Goal: Task Accomplishment & Management: Complete application form

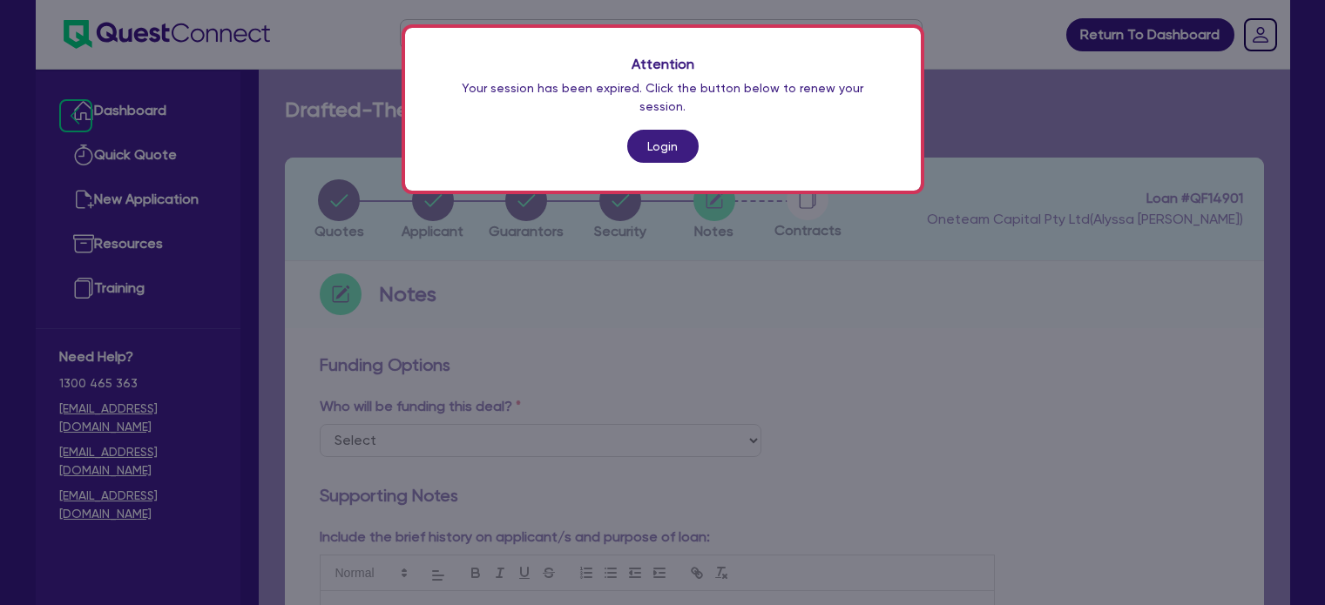
scroll to position [293, 0]
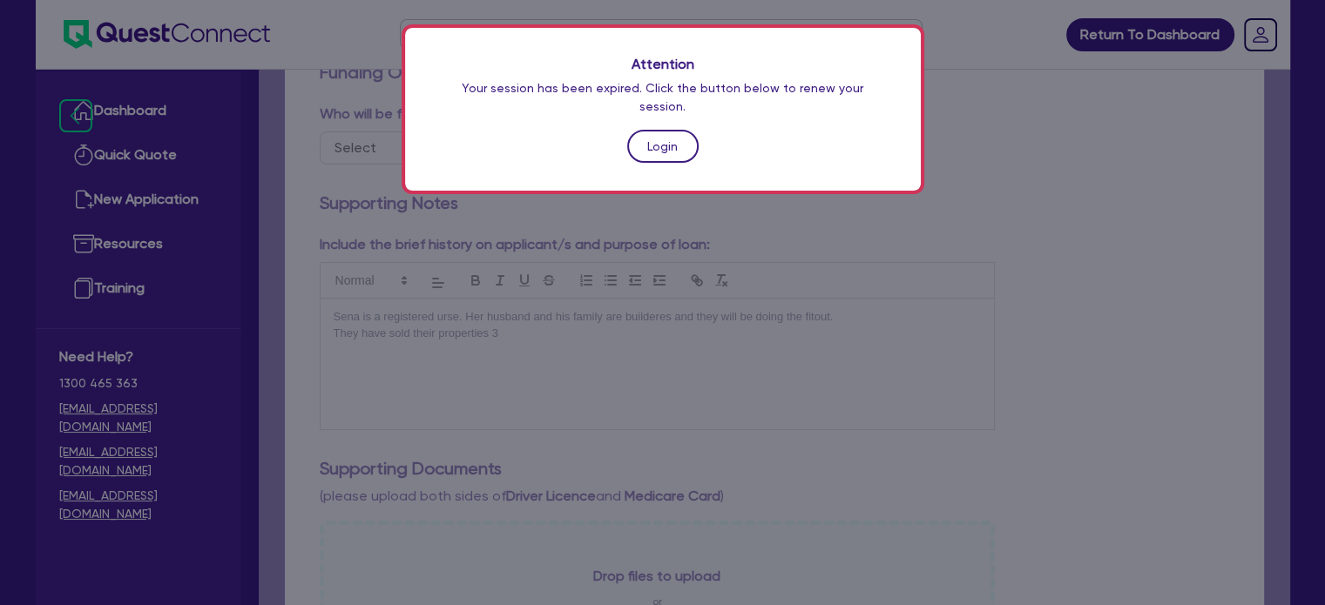
click at [687, 131] on link "Login" at bounding box center [662, 146] width 71 height 33
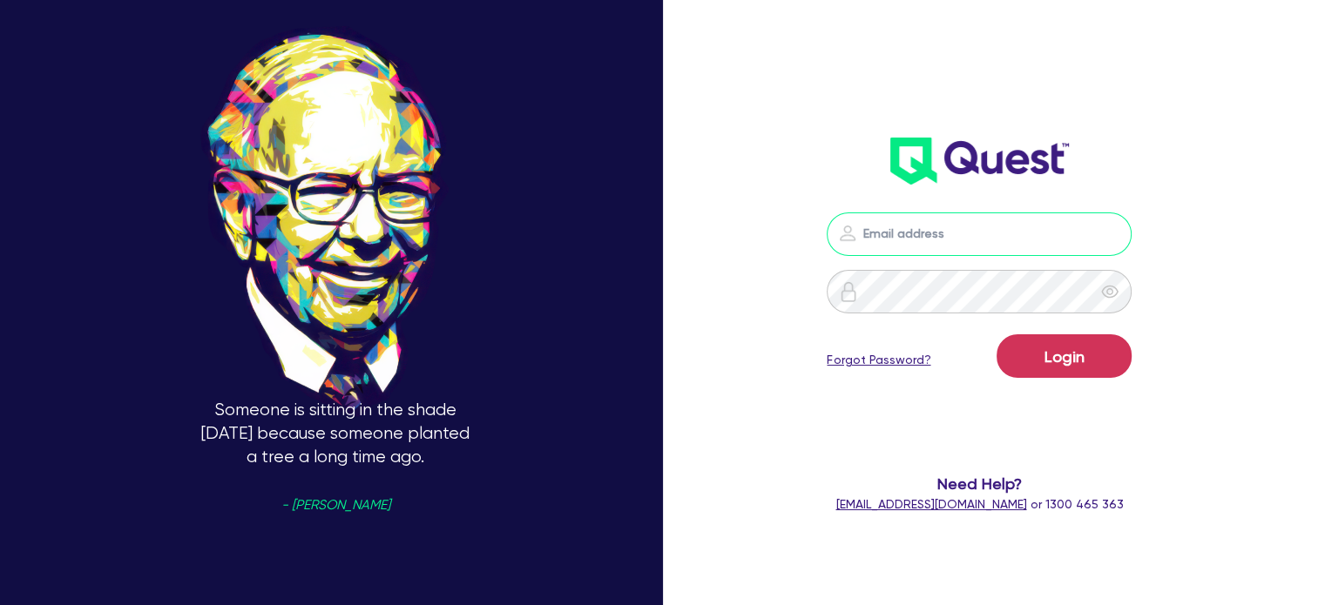
click at [953, 243] on input "email" at bounding box center [978, 234] width 305 height 44
type input "alyssa.baird@quest.finance"
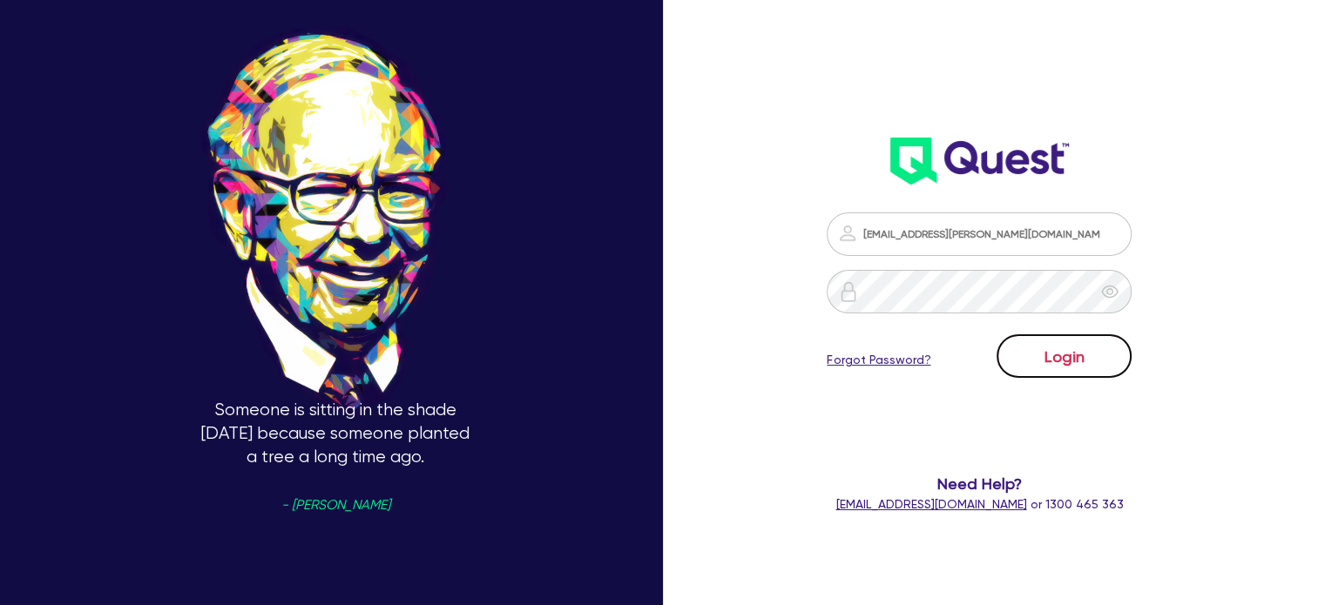
click at [1046, 347] on button "Login" at bounding box center [1063, 356] width 135 height 44
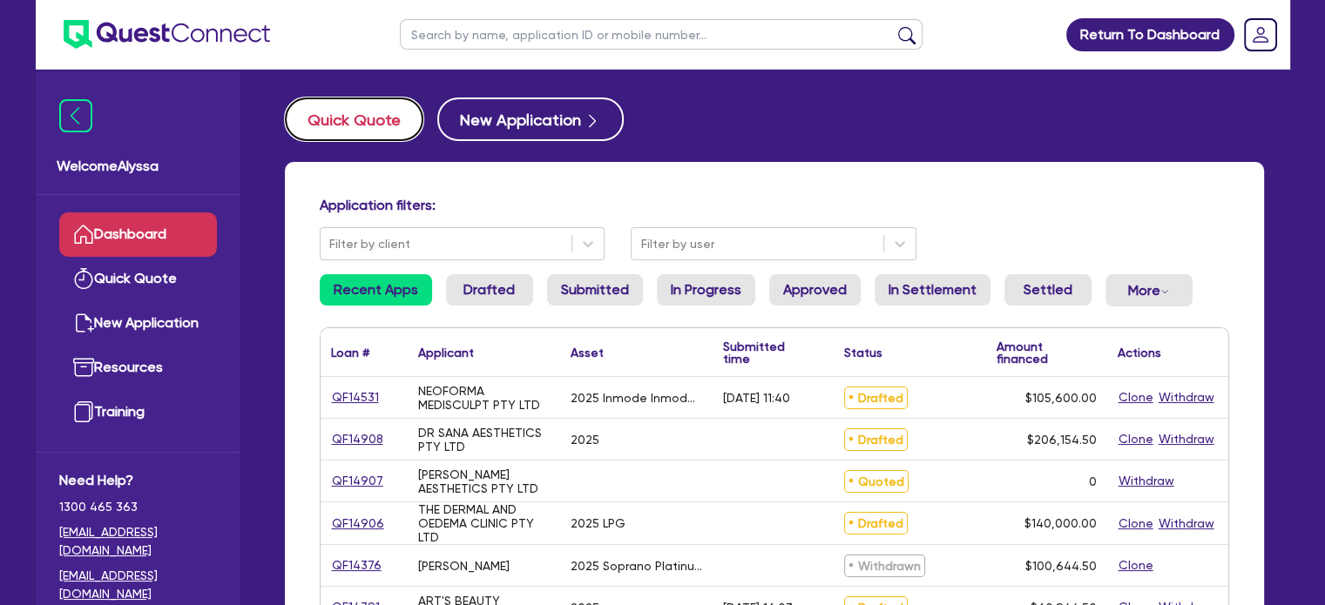
click at [370, 131] on button "Quick Quote" at bounding box center [354, 120] width 138 height 44
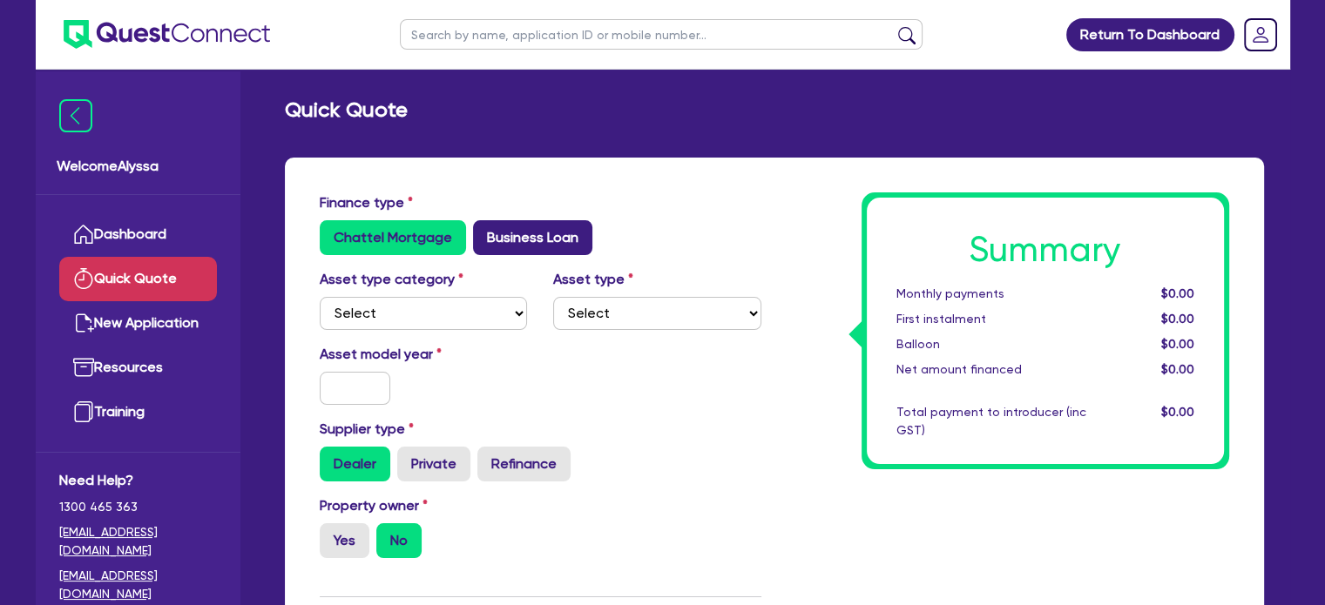
click at [529, 251] on label "Business Loan" at bounding box center [532, 237] width 119 height 35
click at [484, 232] on input "Business Loan" at bounding box center [478, 225] width 11 height 11
radio input "true"
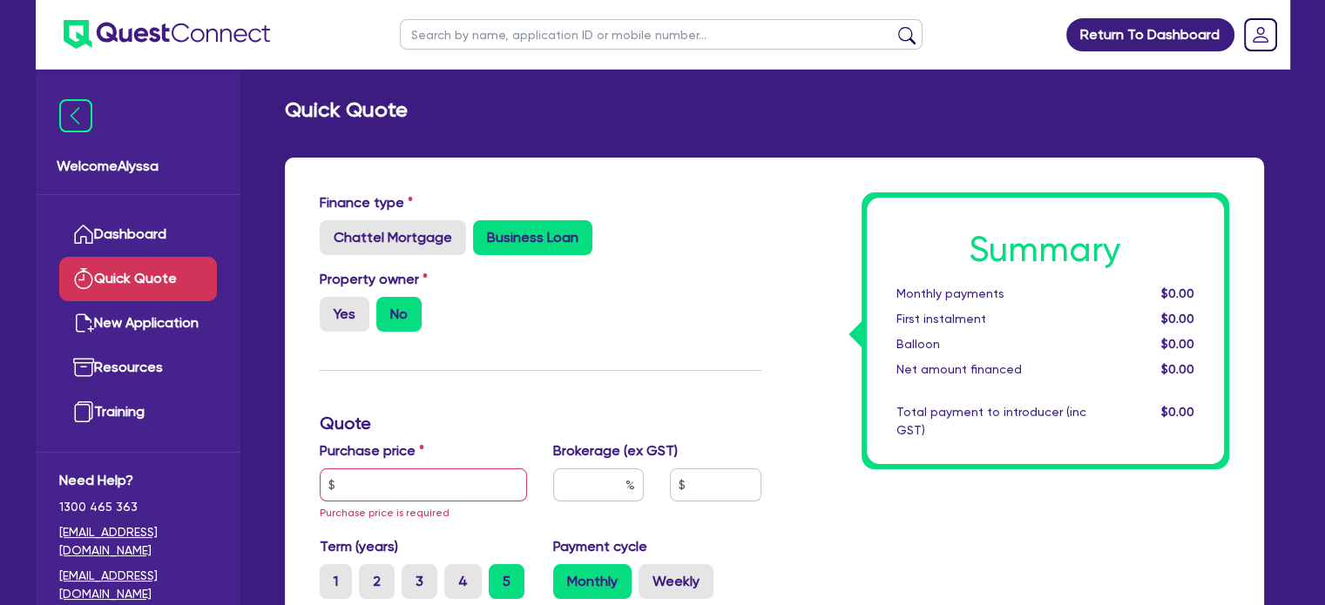
scroll to position [279, 0]
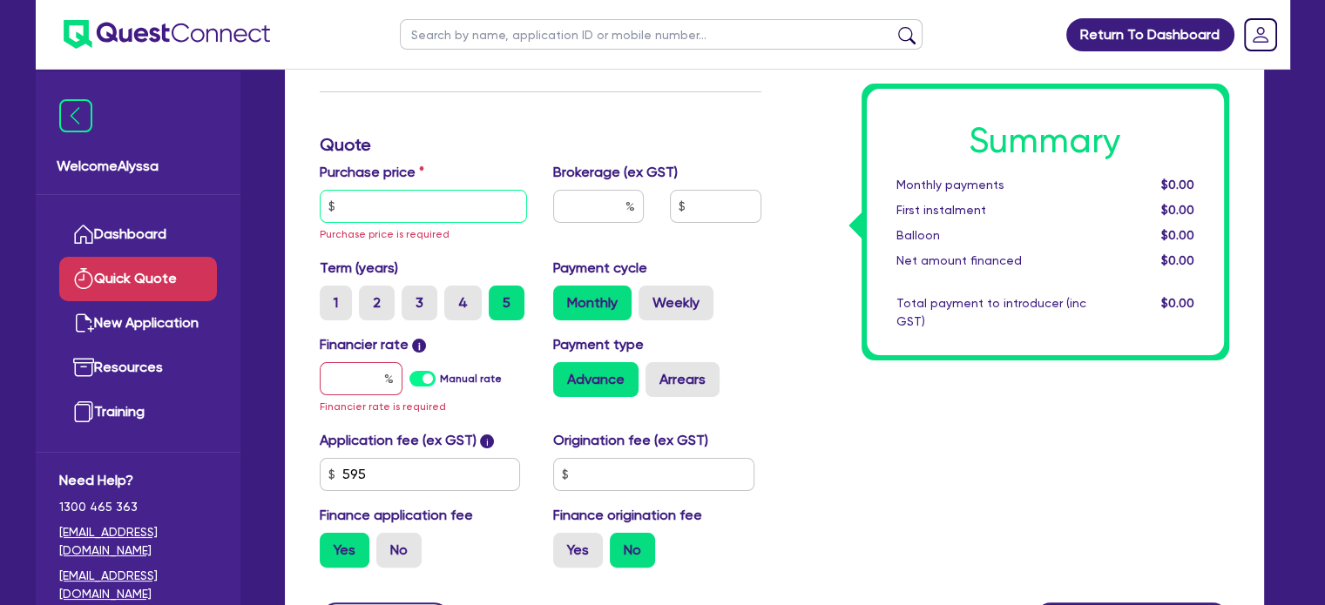
click at [432, 205] on input "text" at bounding box center [424, 206] width 208 height 33
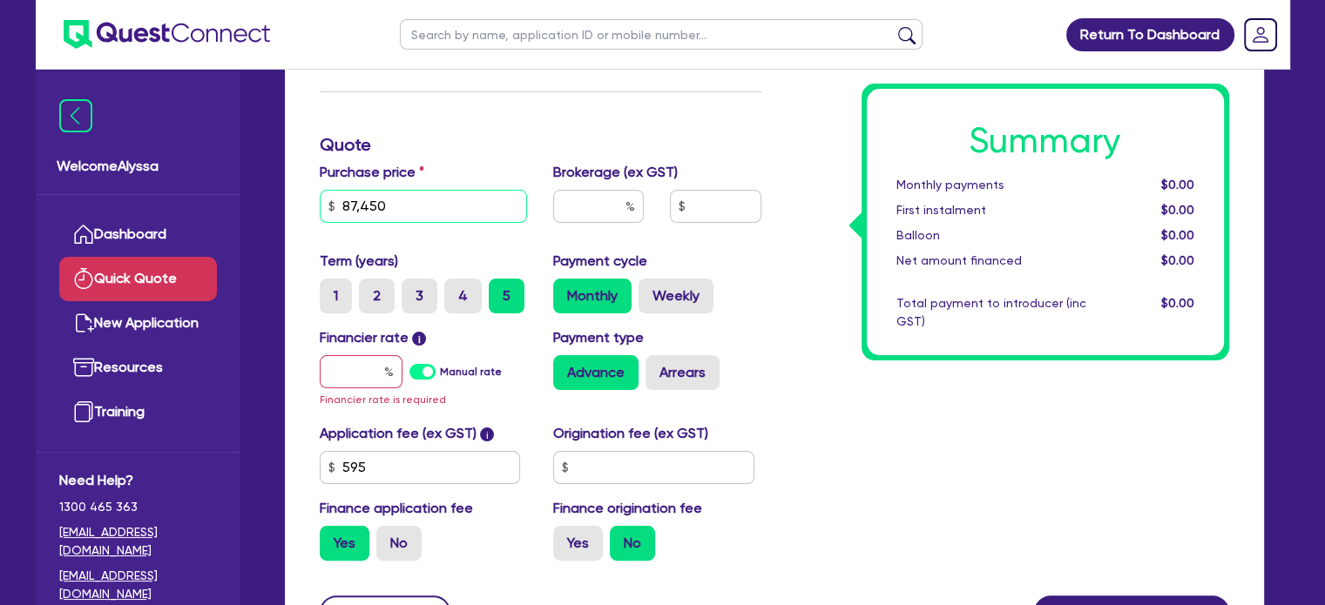
type input "87,450"
click at [596, 216] on input "text" at bounding box center [598, 206] width 91 height 33
type input "2"
click at [370, 361] on input "text" at bounding box center [361, 371] width 83 height 33
type input "6"
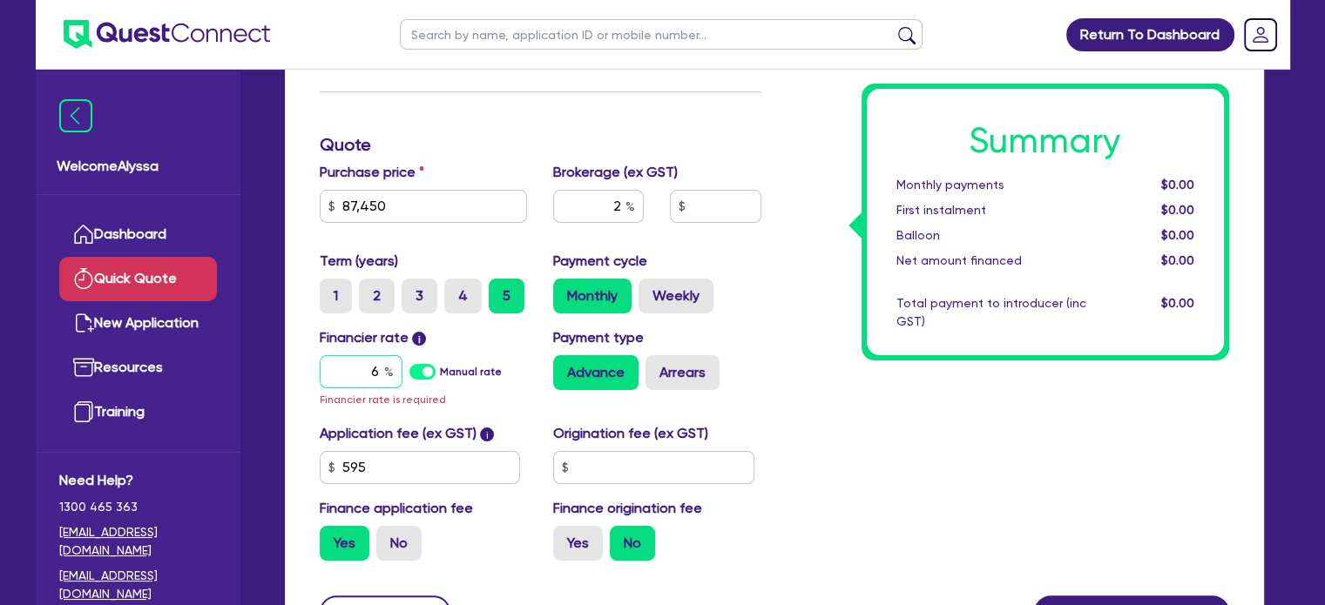
type input "1,762.09"
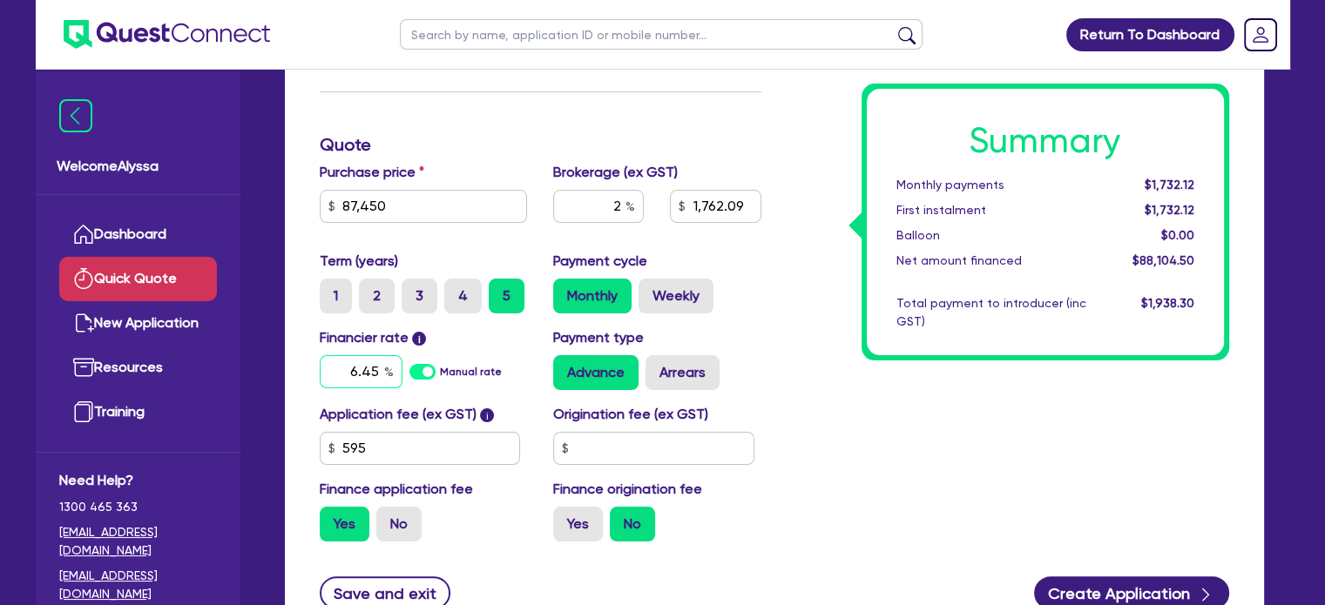
type input "6.45"
type input "1,762.09"
click at [812, 474] on div "Summary Monthly payments $1,750.28 First instalment $1,750.28 Balloon $0.00 Net…" at bounding box center [1008, 235] width 468 height 642
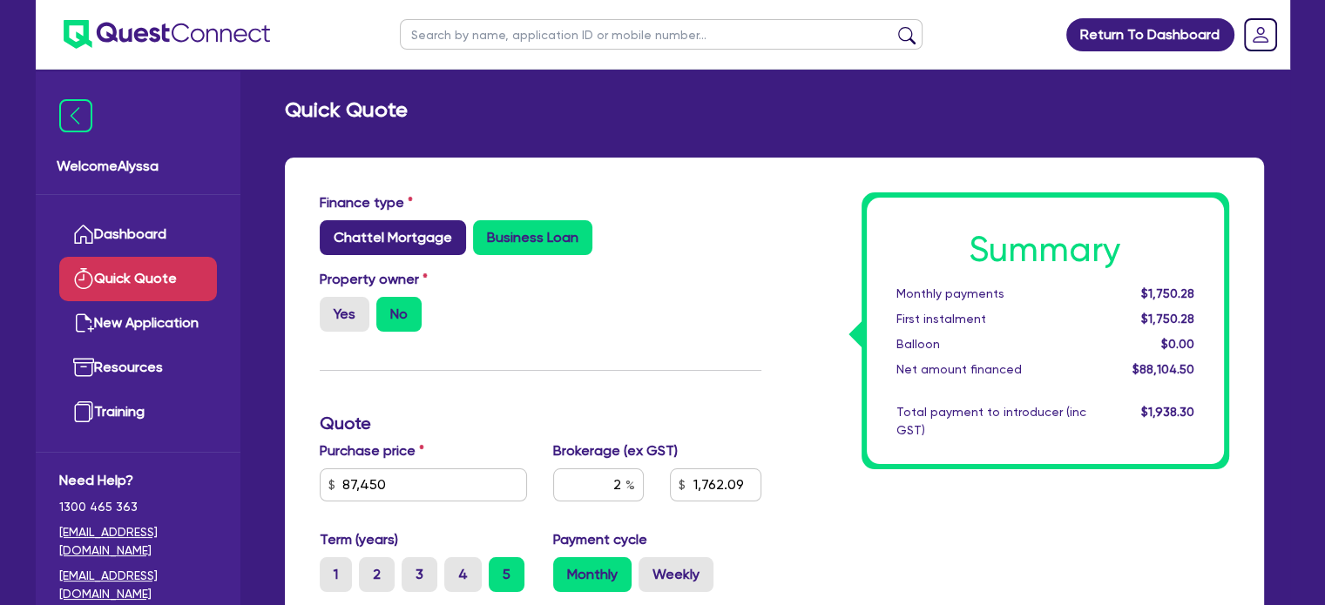
click at [370, 221] on label "Chattel Mortgage" at bounding box center [393, 237] width 146 height 35
click at [331, 221] on input "Chattel Mortgage" at bounding box center [325, 225] width 11 height 11
radio input "true"
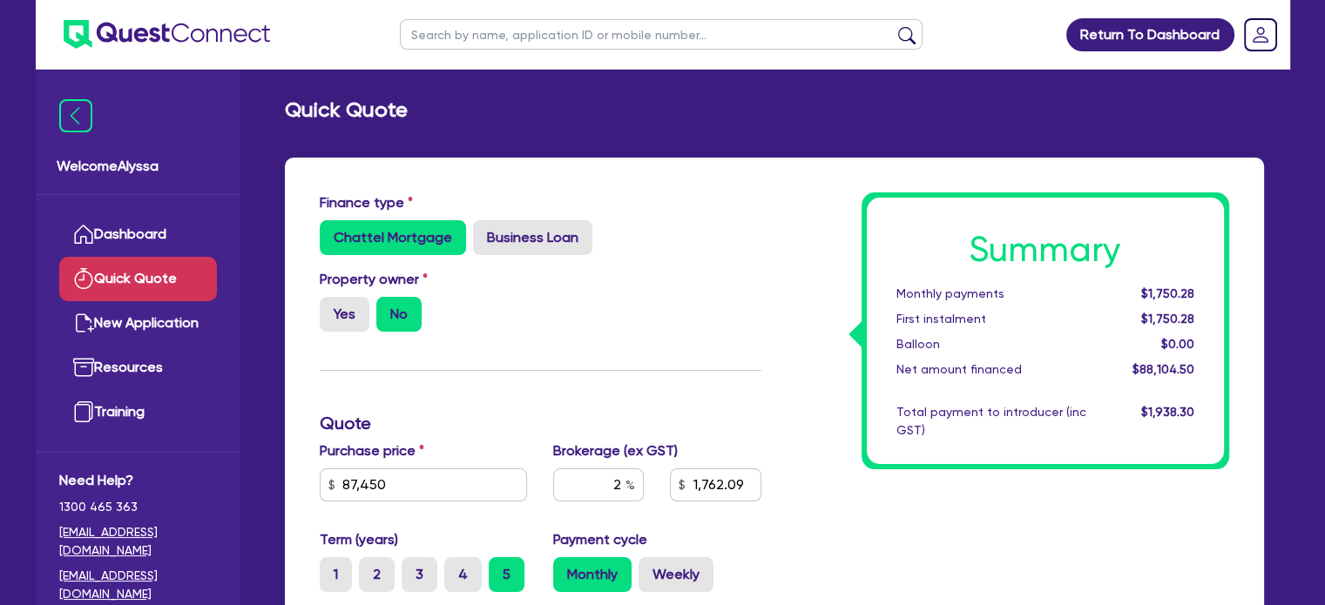
type input "1,762.09"
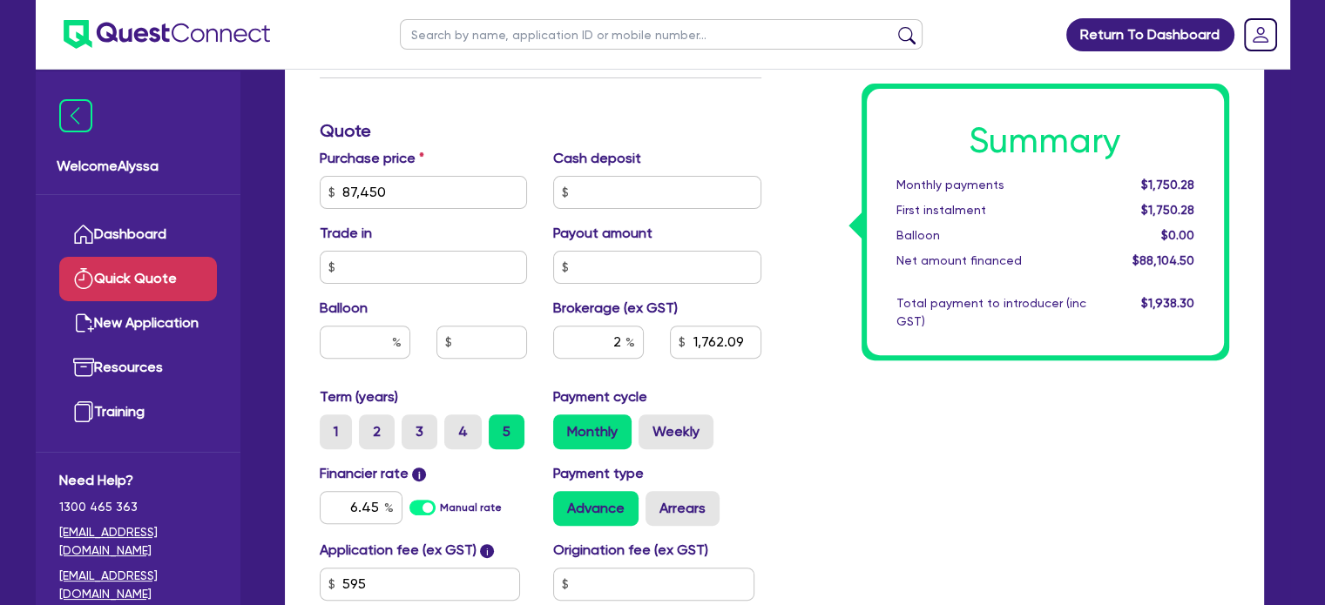
scroll to position [521, 0]
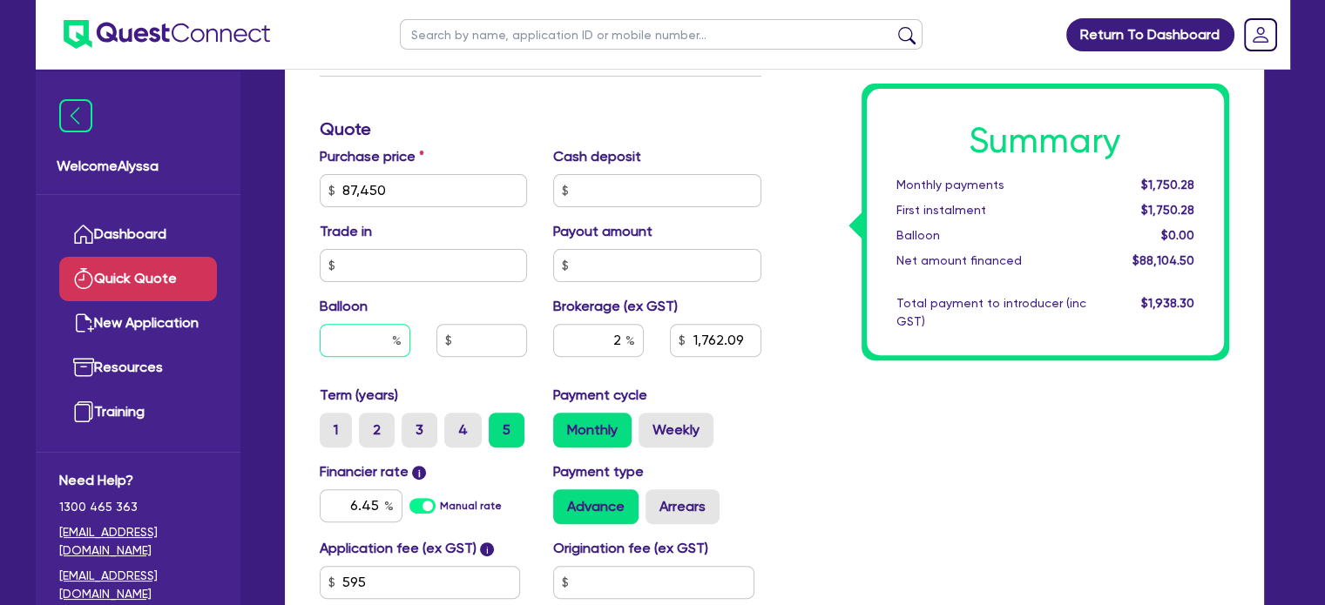
click at [354, 327] on input "text" at bounding box center [365, 340] width 91 height 33
type input "30"
type input "1,762.09"
type input "26,235"
type input "1,762.09"
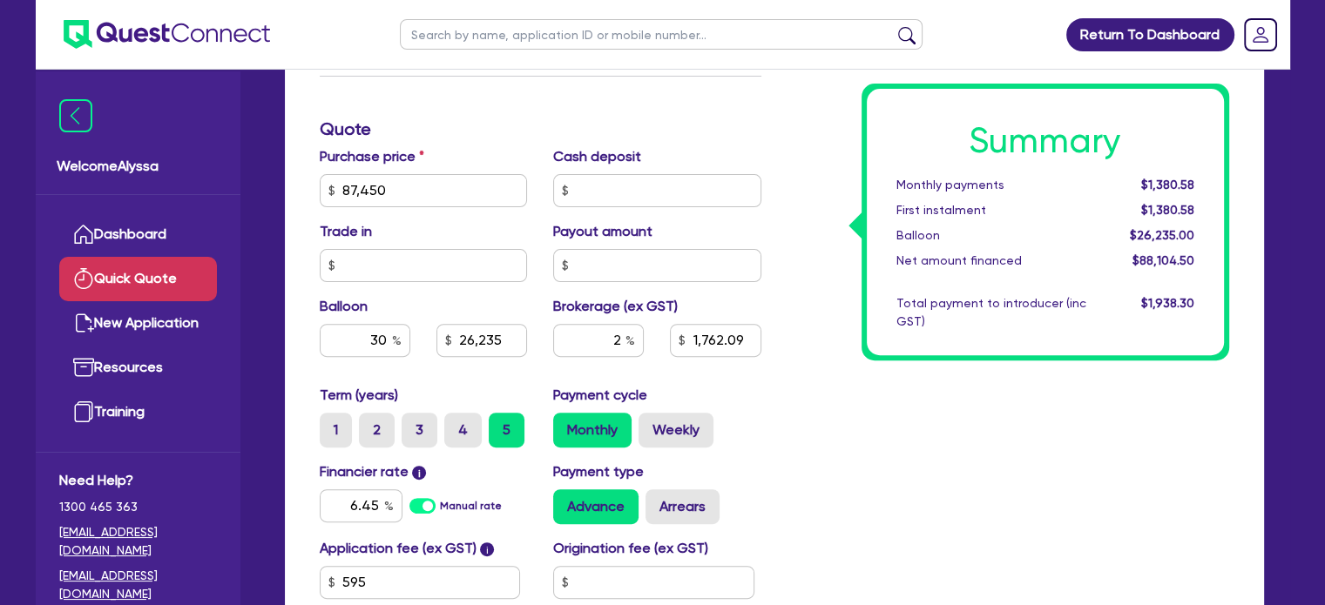
click at [974, 521] on div "Summary Monthly payments $1,380.58 First instalment $1,380.58 Balloon $26,235.0…" at bounding box center [1008, 181] width 468 height 1018
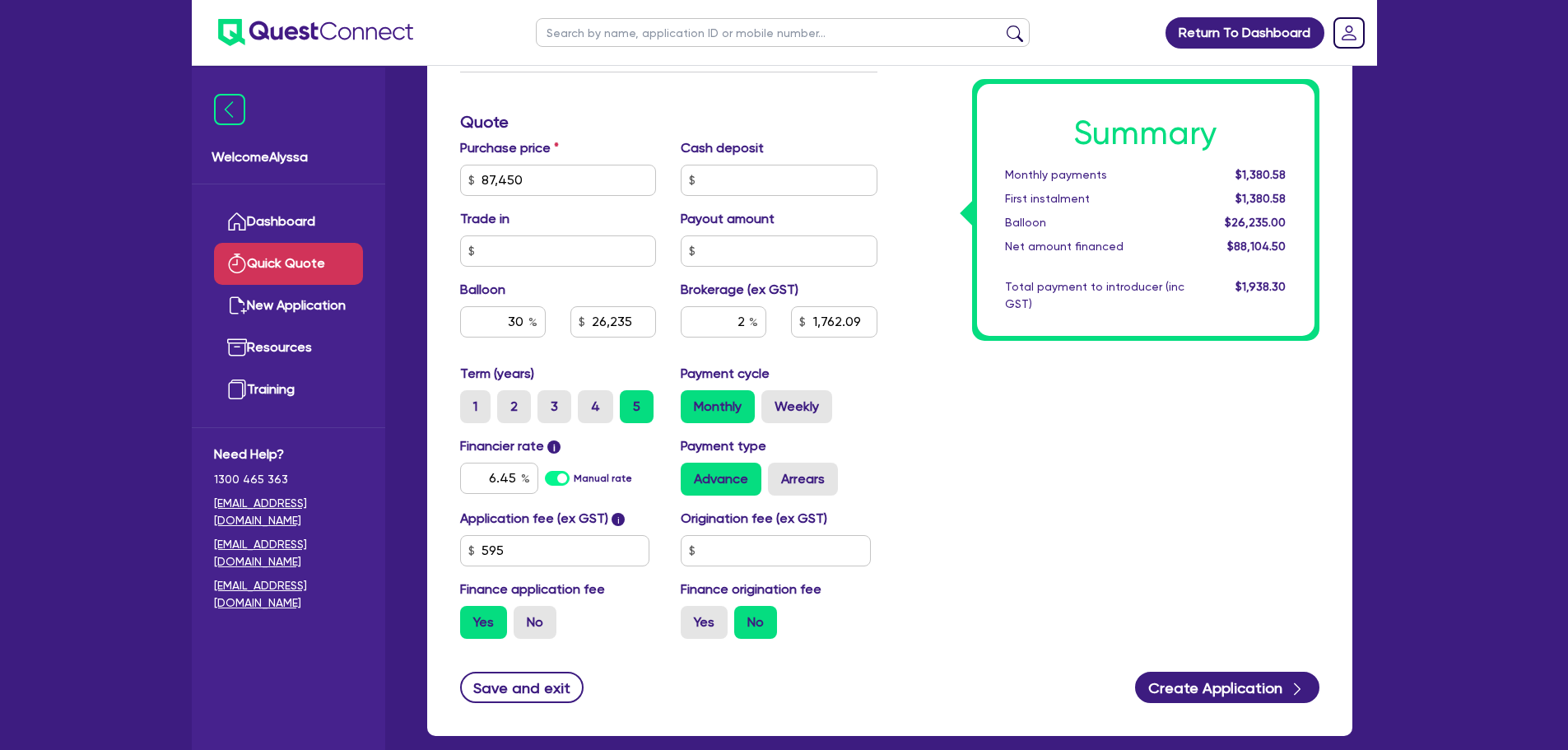
click at [597, 24] on input "text" at bounding box center [783, 32] width 493 height 28
type input "candic"
click button "submit" at bounding box center [1015, 36] width 26 height 23
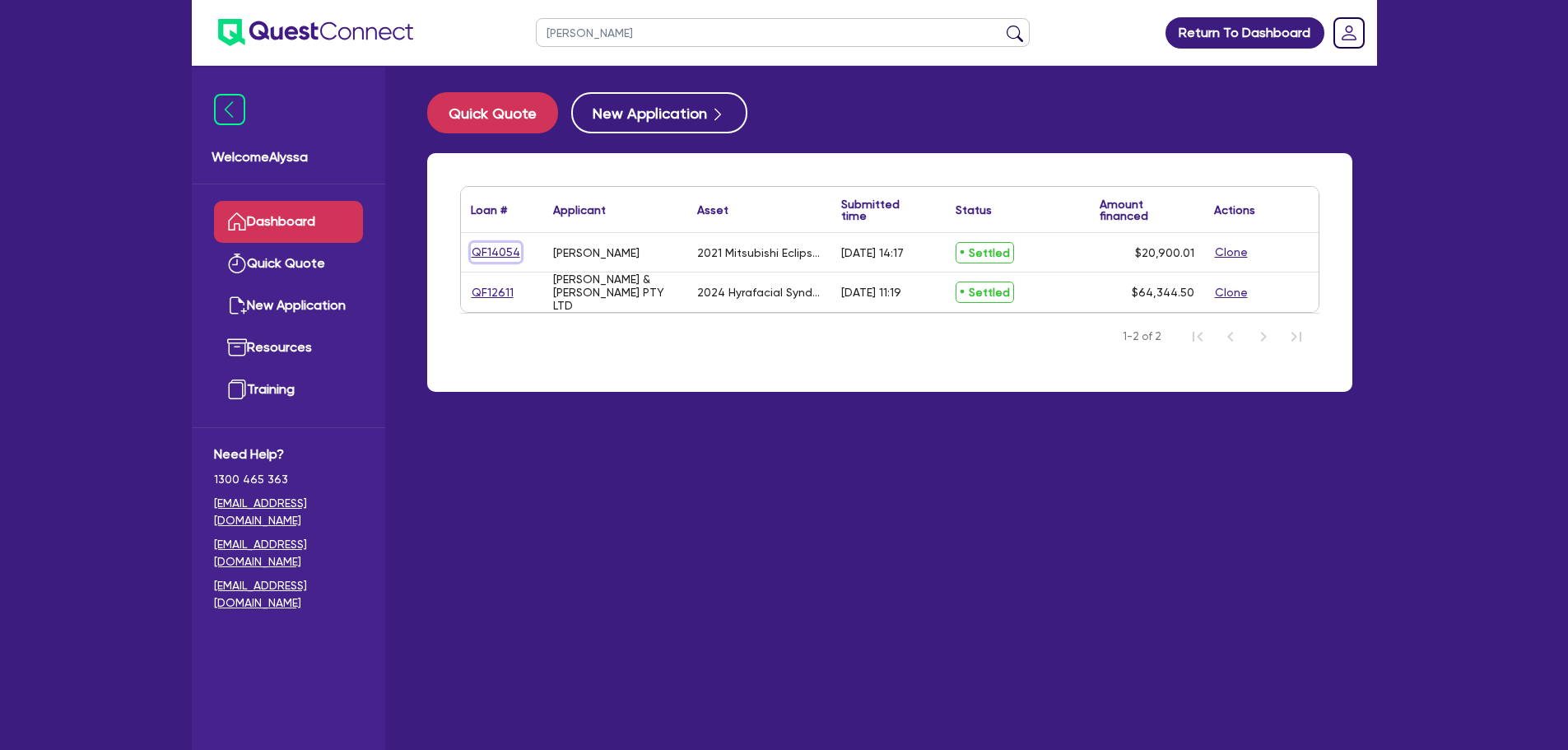
click at [487, 253] on link "QF14054" at bounding box center [495, 253] width 50 height 19
select select "CARS_AND_LIGHT_TRUCKS"
select select "PASSENGER_VEHICLES"
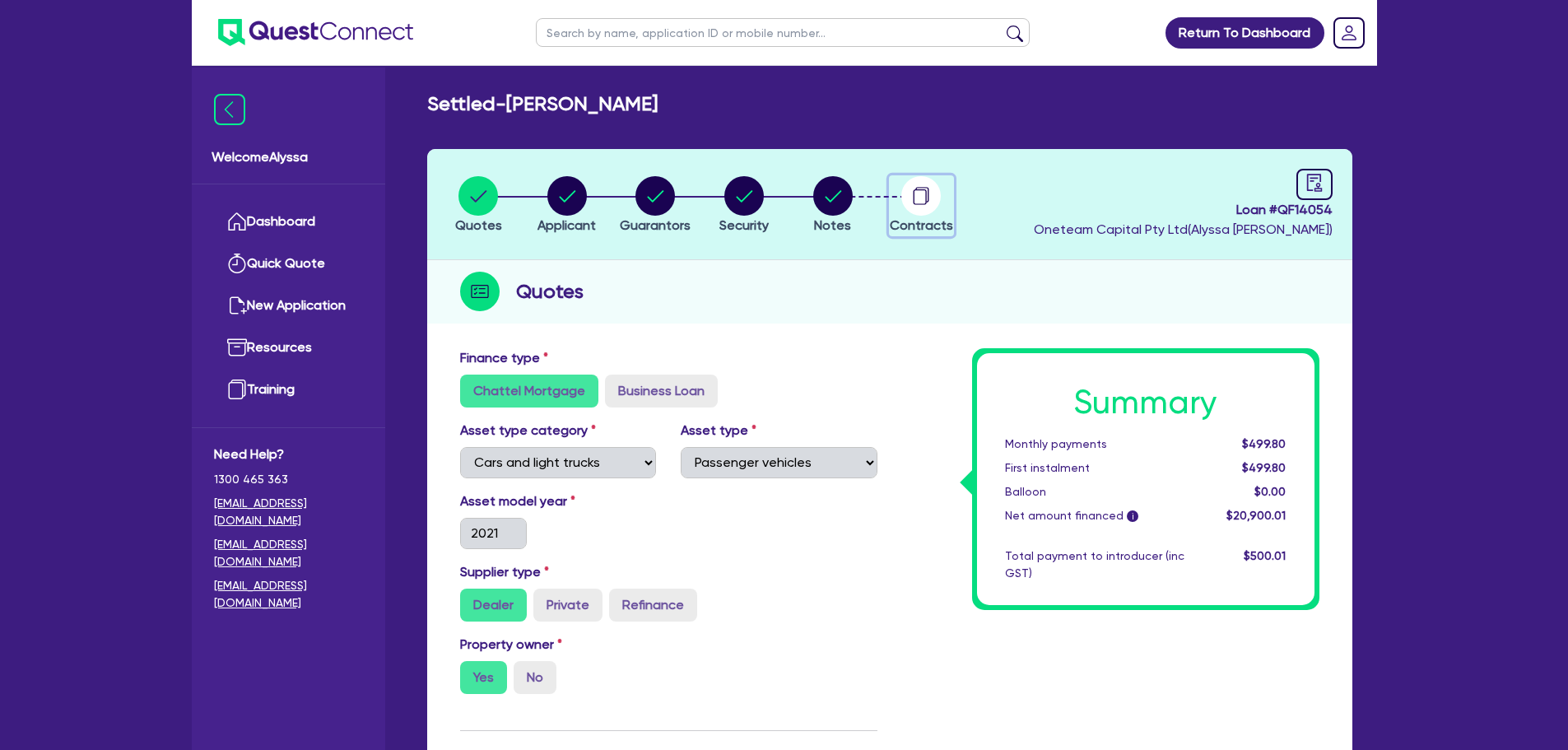
click at [916, 202] on circle "button" at bounding box center [922, 196] width 40 height 40
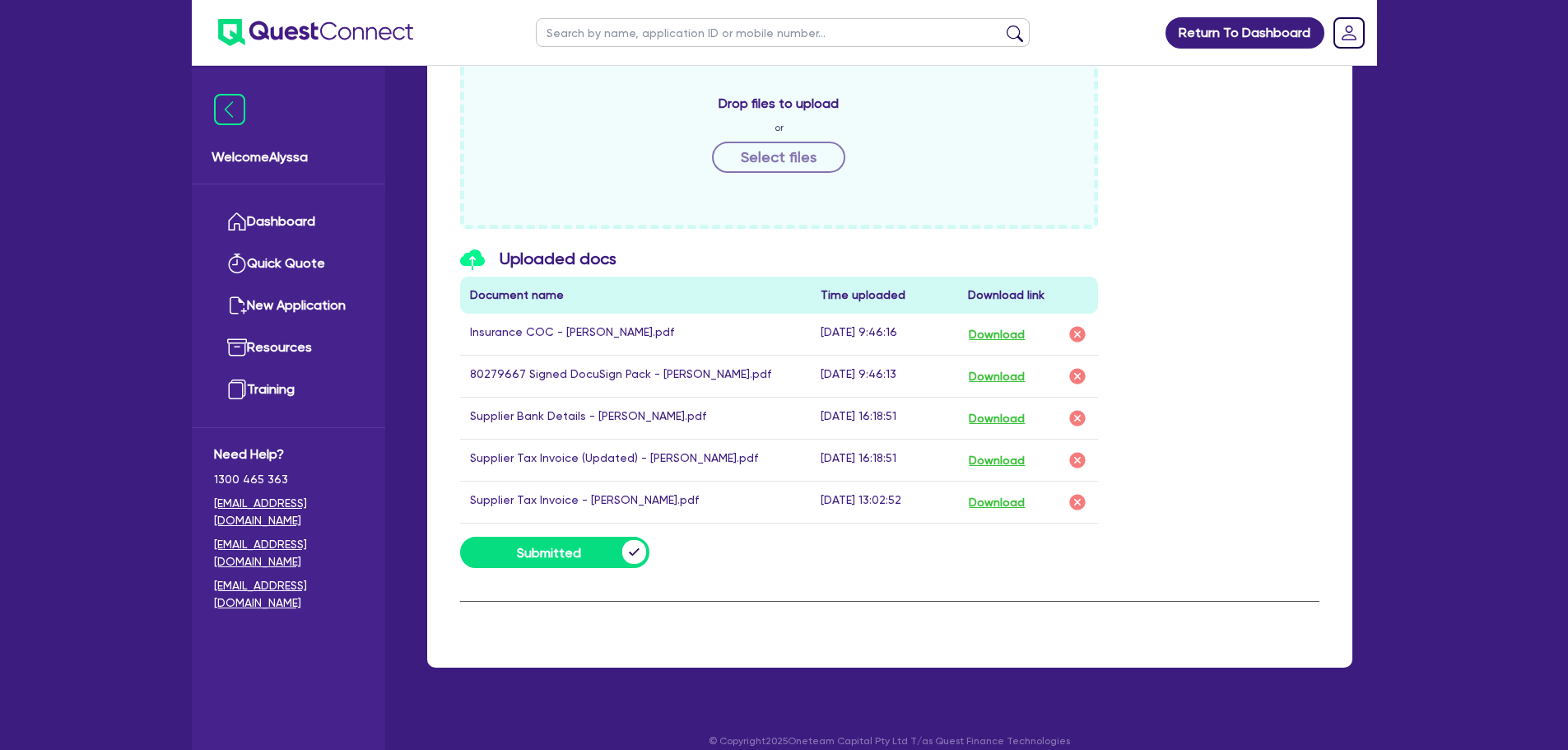
scroll to position [753, 0]
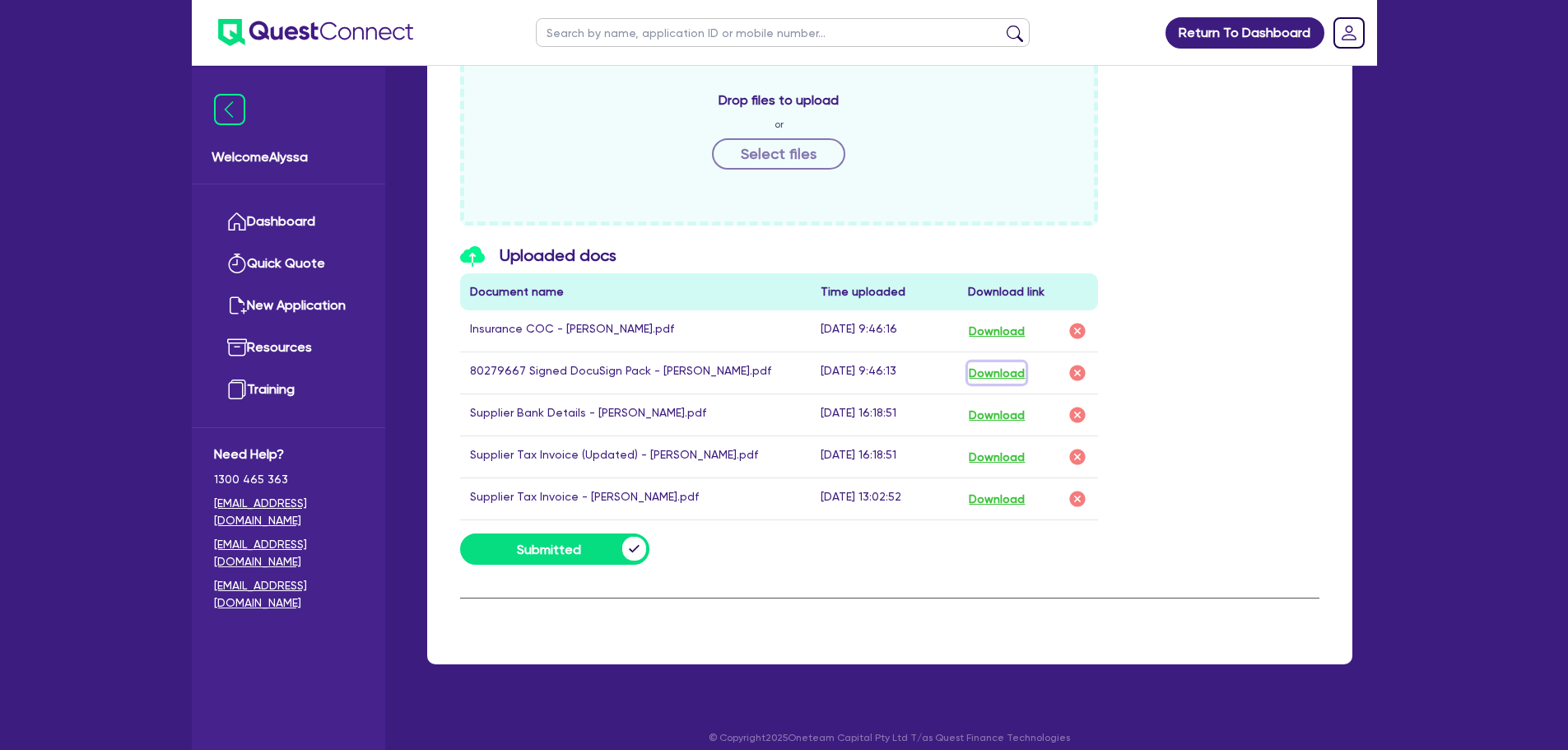
click at [1008, 372] on button "Download" at bounding box center [996, 373] width 58 height 22
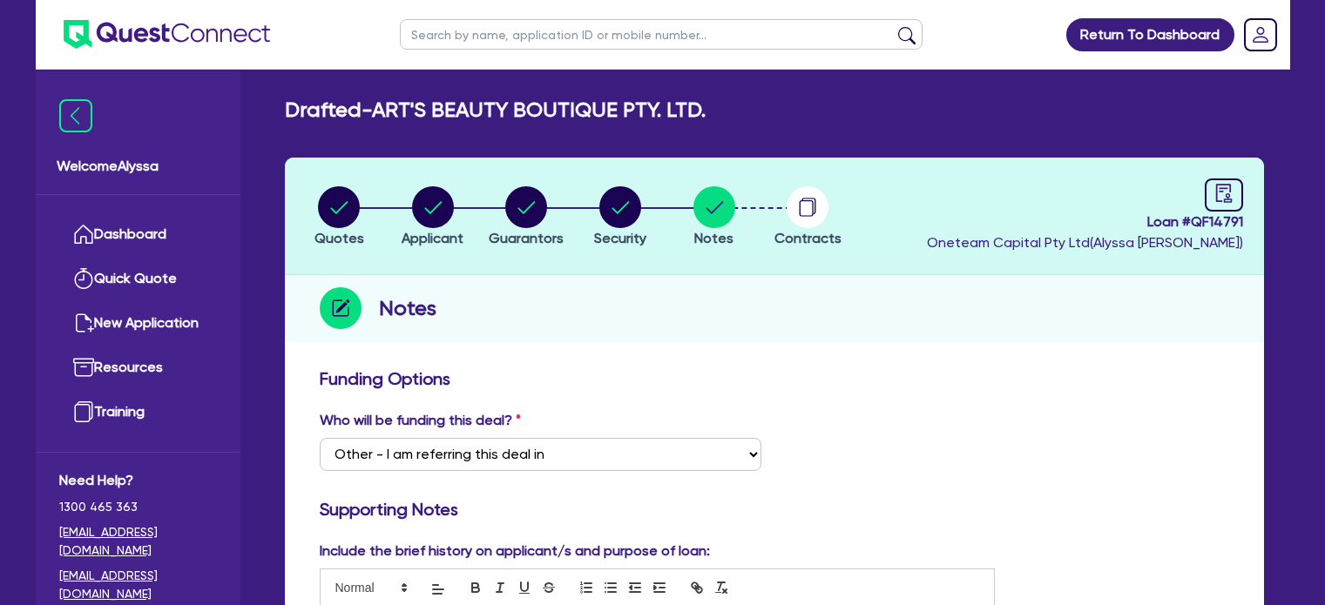
select select "Other"
click at [496, 30] on input "text" at bounding box center [661, 34] width 522 height 30
type input "nakyeong"
click button "submit" at bounding box center [907, 38] width 28 height 24
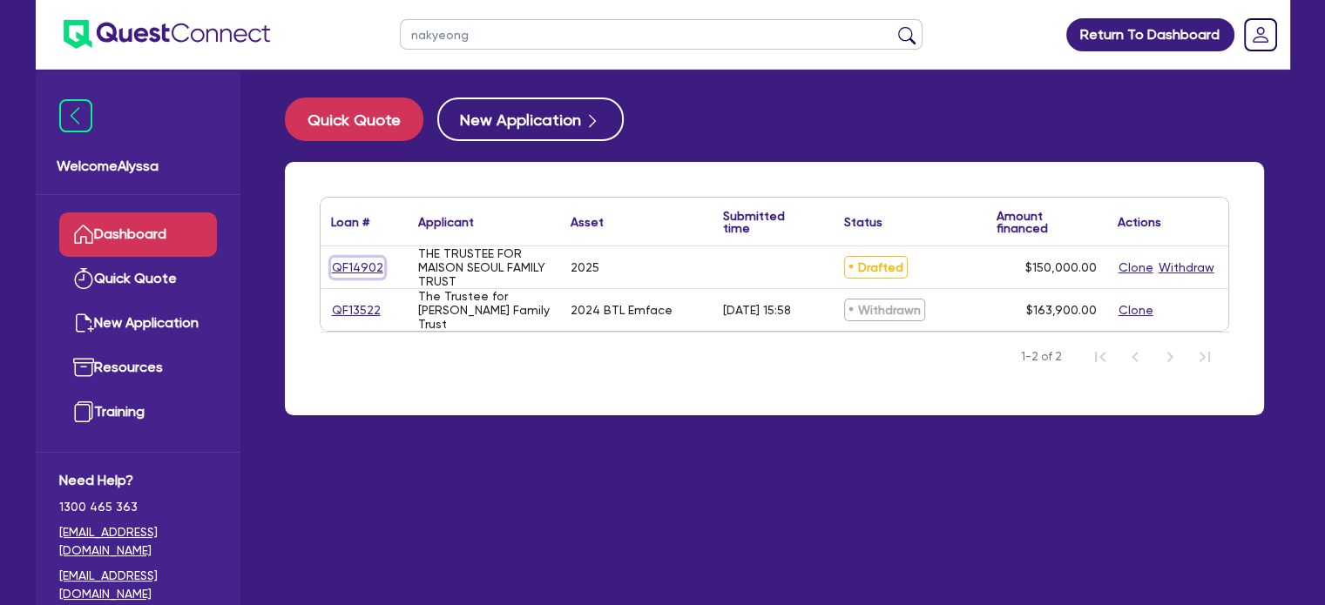
click at [346, 266] on link "QF14902" at bounding box center [357, 268] width 53 height 20
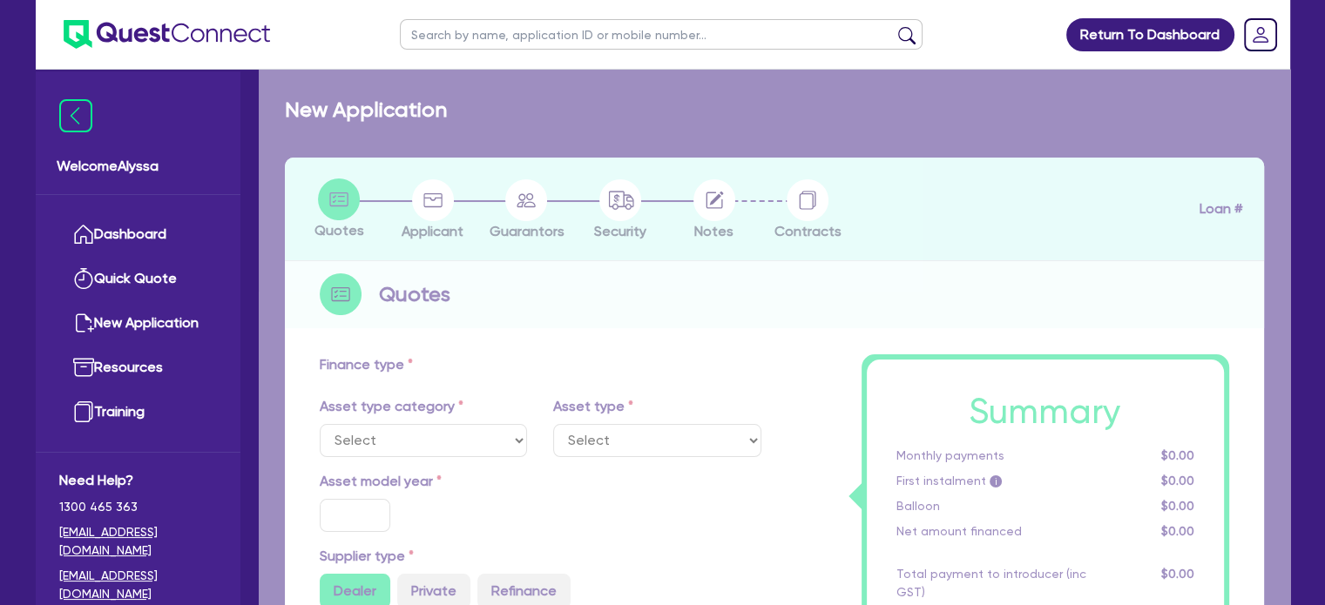
select select "TERTIARY_ASSETS"
type input "2025"
type input "150,000"
type input "13"
select select "BEAUTY_EQUIPMENT"
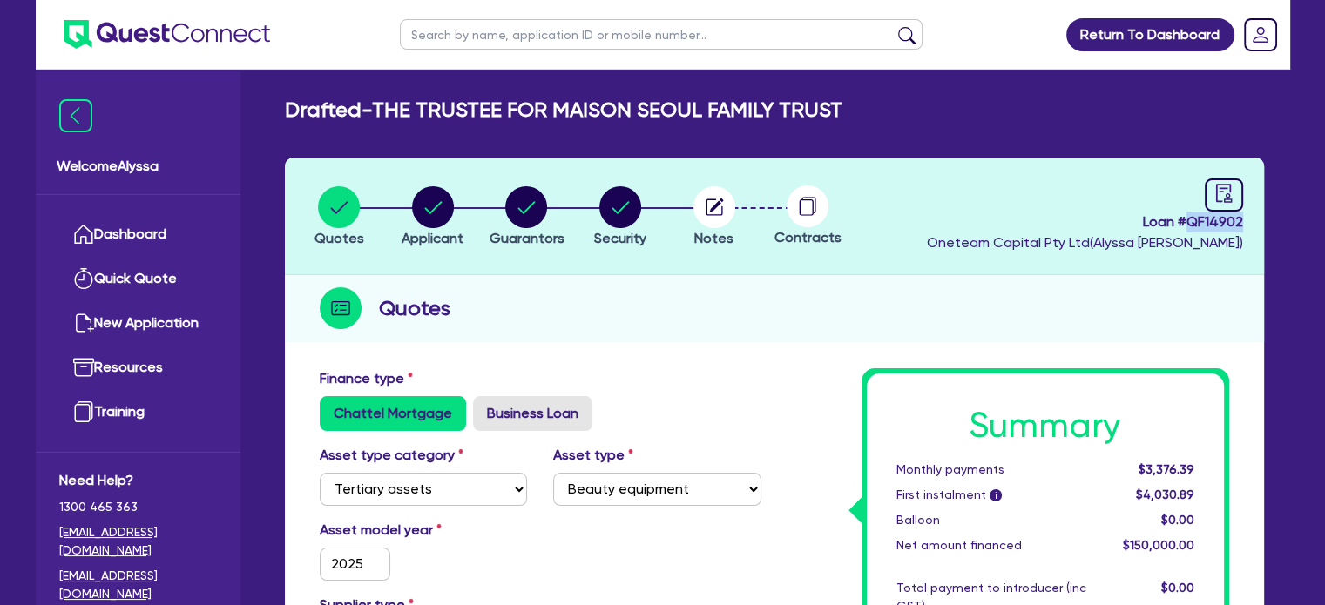
drag, startPoint x: 1243, startPoint y: 223, endPoint x: 1187, endPoint y: 220, distance: 55.8
click at [1187, 220] on header "Quotes Applicant [GEOGRAPHIC_DATA] Security Notes Contracts Loan # QF14902 Onet…" at bounding box center [774, 217] width 979 height 118
copy span "QF14902"
click at [715, 214] on icon "button" at bounding box center [713, 207] width 17 height 17
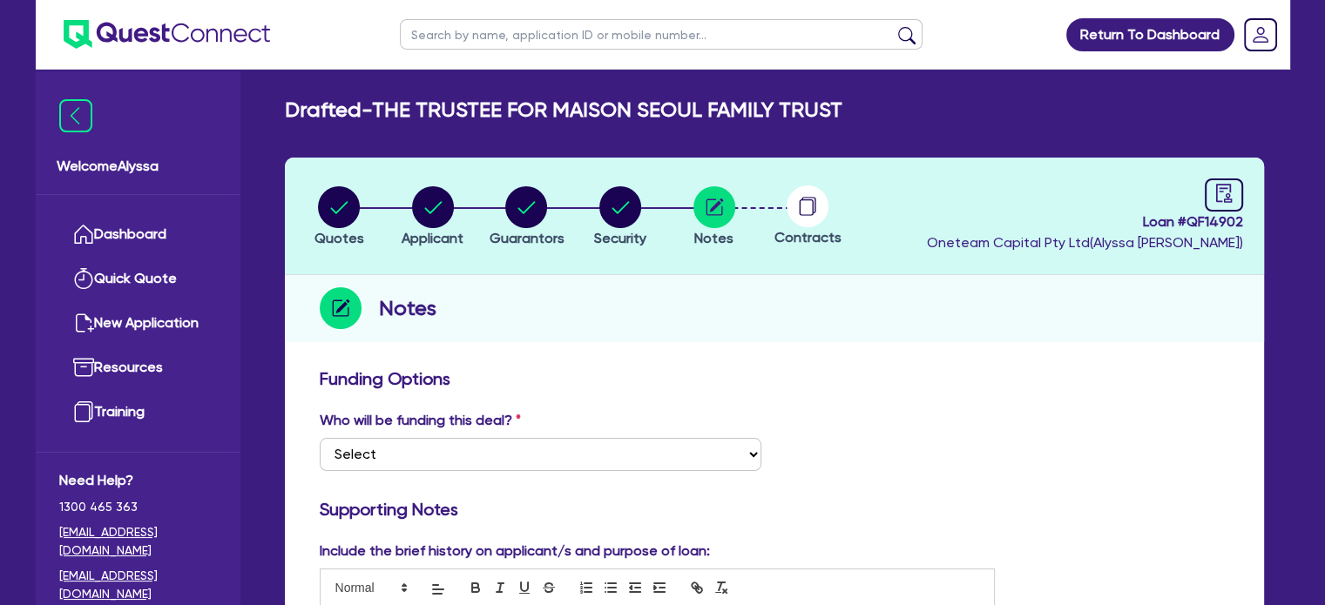
click at [798, 205] on circle at bounding box center [807, 206] width 42 height 42
click at [1240, 191] on link at bounding box center [1223, 195] width 38 height 33
select select "DRAFTED_NEW"
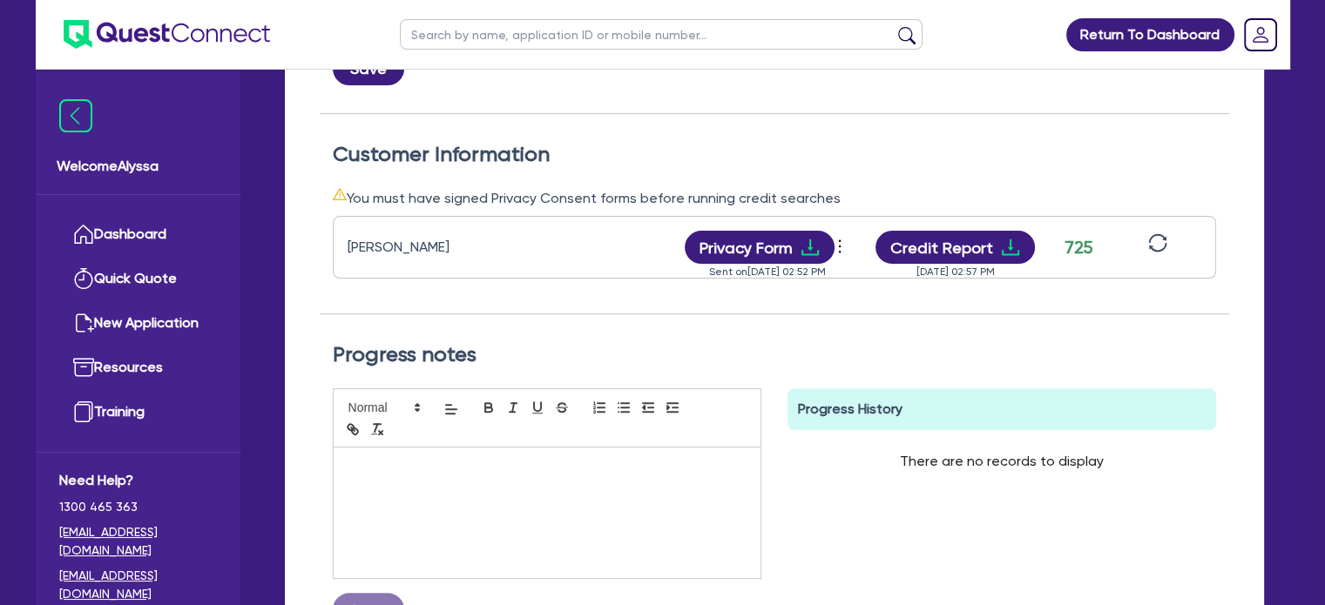
scroll to position [449, 0]
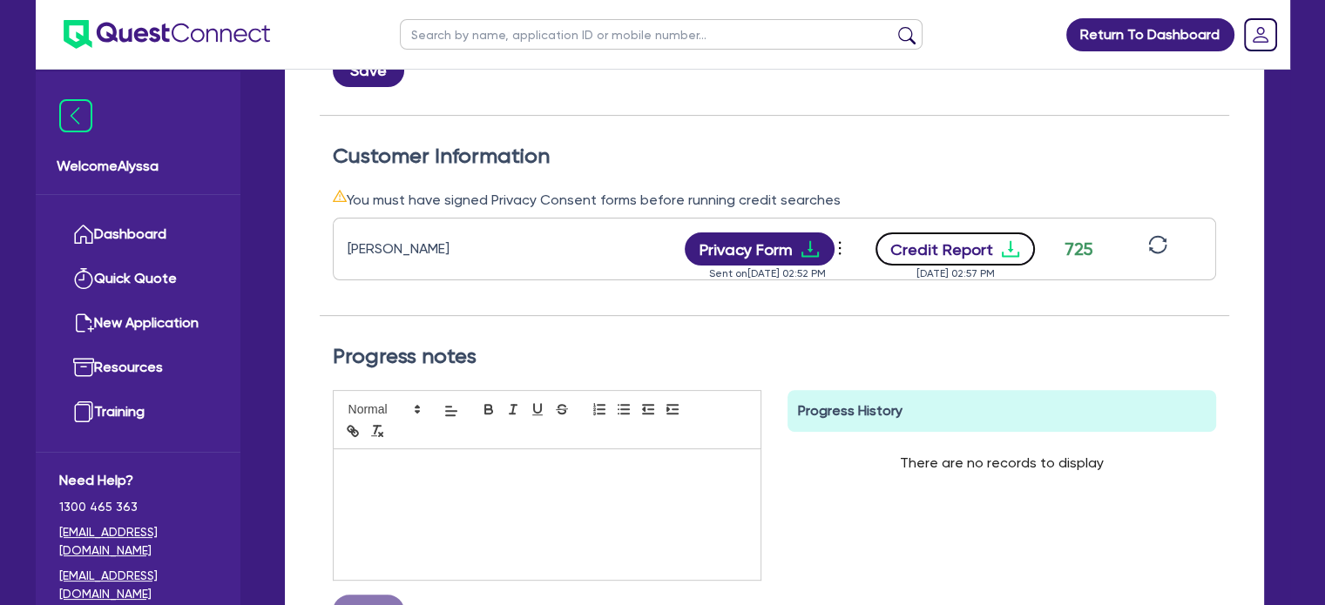
click at [971, 244] on button "Credit Report" at bounding box center [954, 249] width 159 height 33
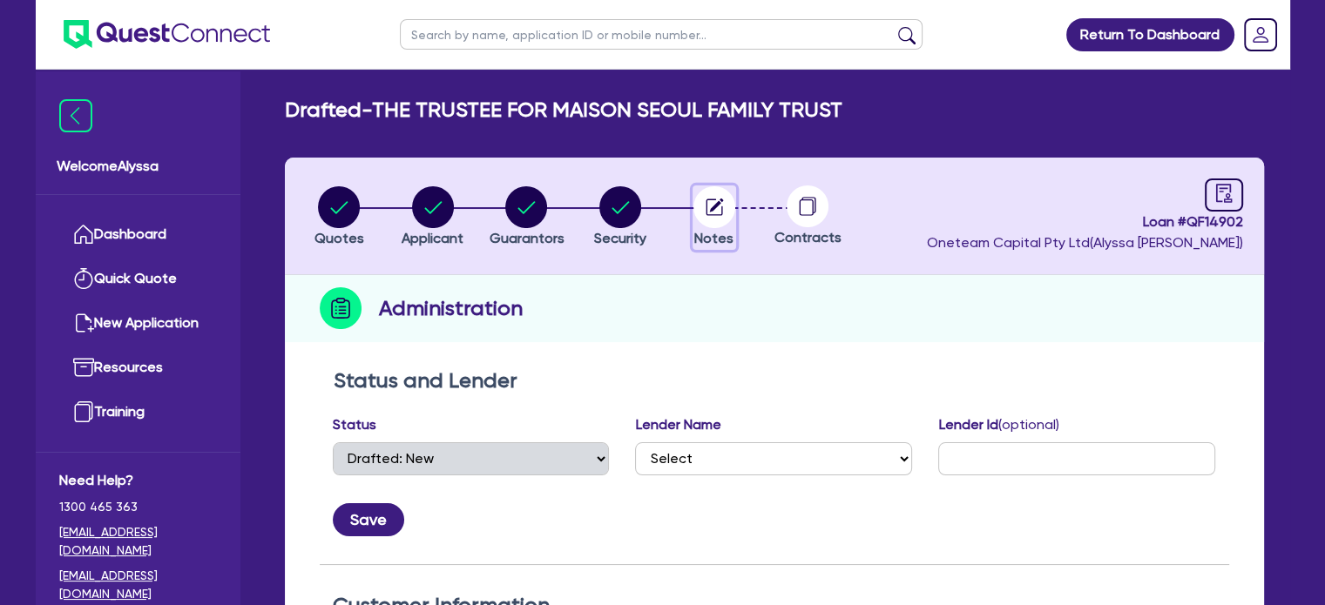
click at [730, 219] on icon "button" at bounding box center [714, 207] width 42 height 42
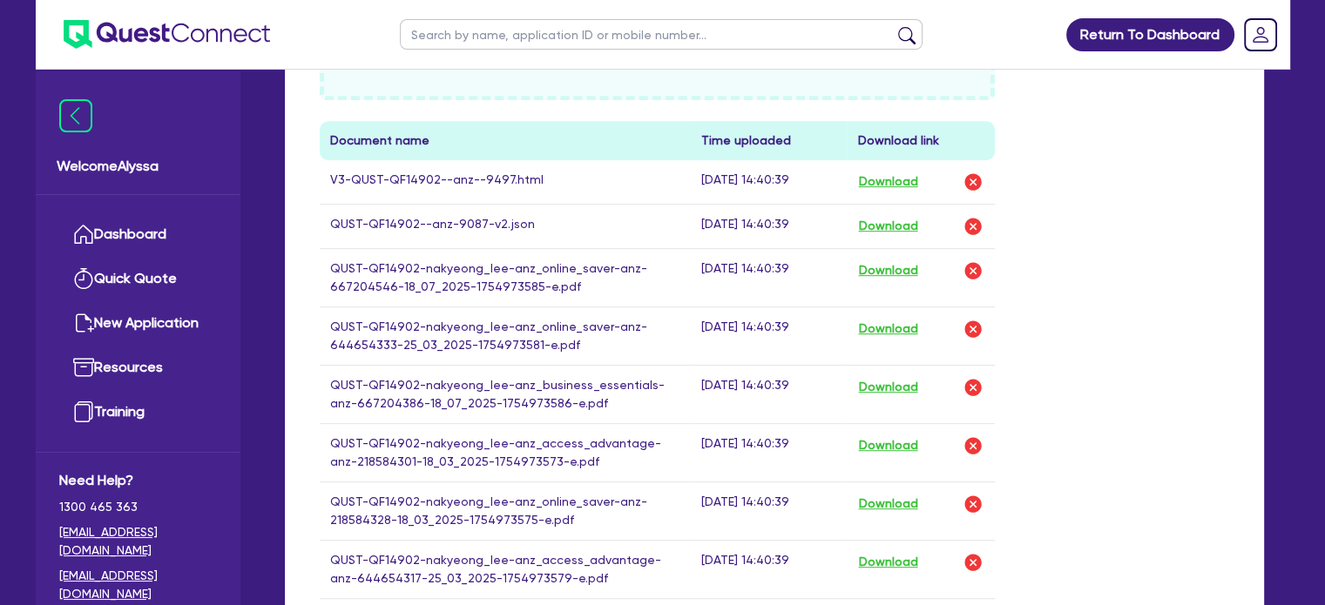
scroll to position [915, 0]
click at [892, 184] on button "Download" at bounding box center [887, 183] width 61 height 23
